Goal: Transaction & Acquisition: Purchase product/service

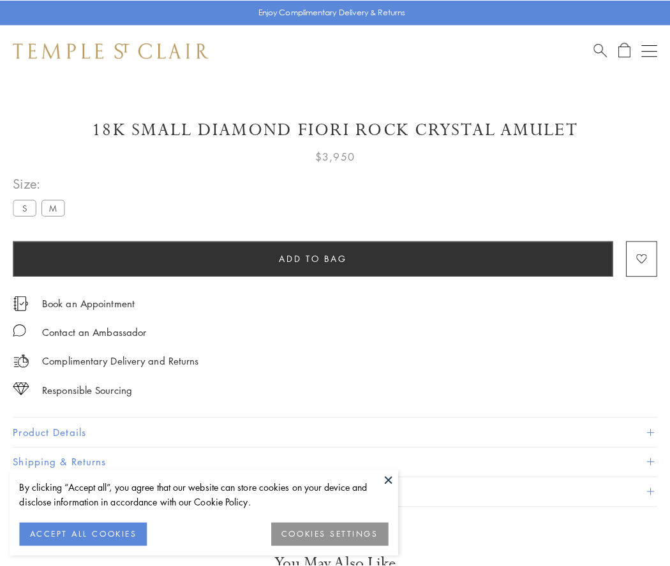
scroll to position [70, 0]
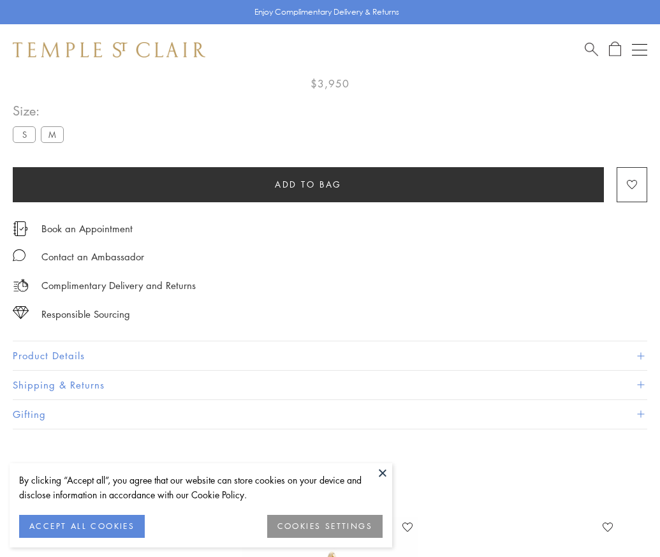
click at [308, 184] on span "Add to bag" at bounding box center [308, 184] width 67 height 14
